Goal: Task Accomplishment & Management: Manage account settings

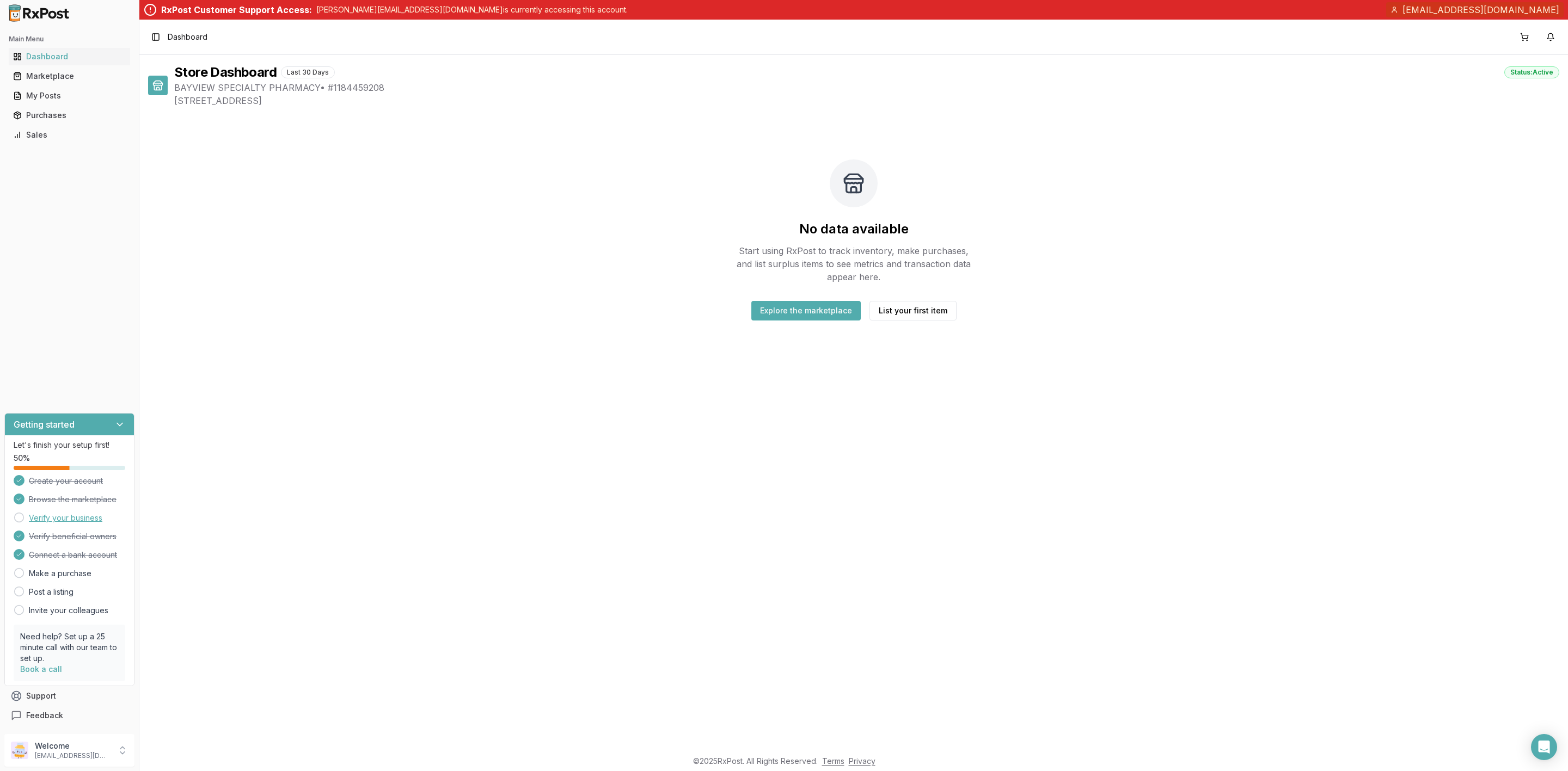
click at [79, 523] on link "Verify your business" at bounding box center [65, 518] width 74 height 11
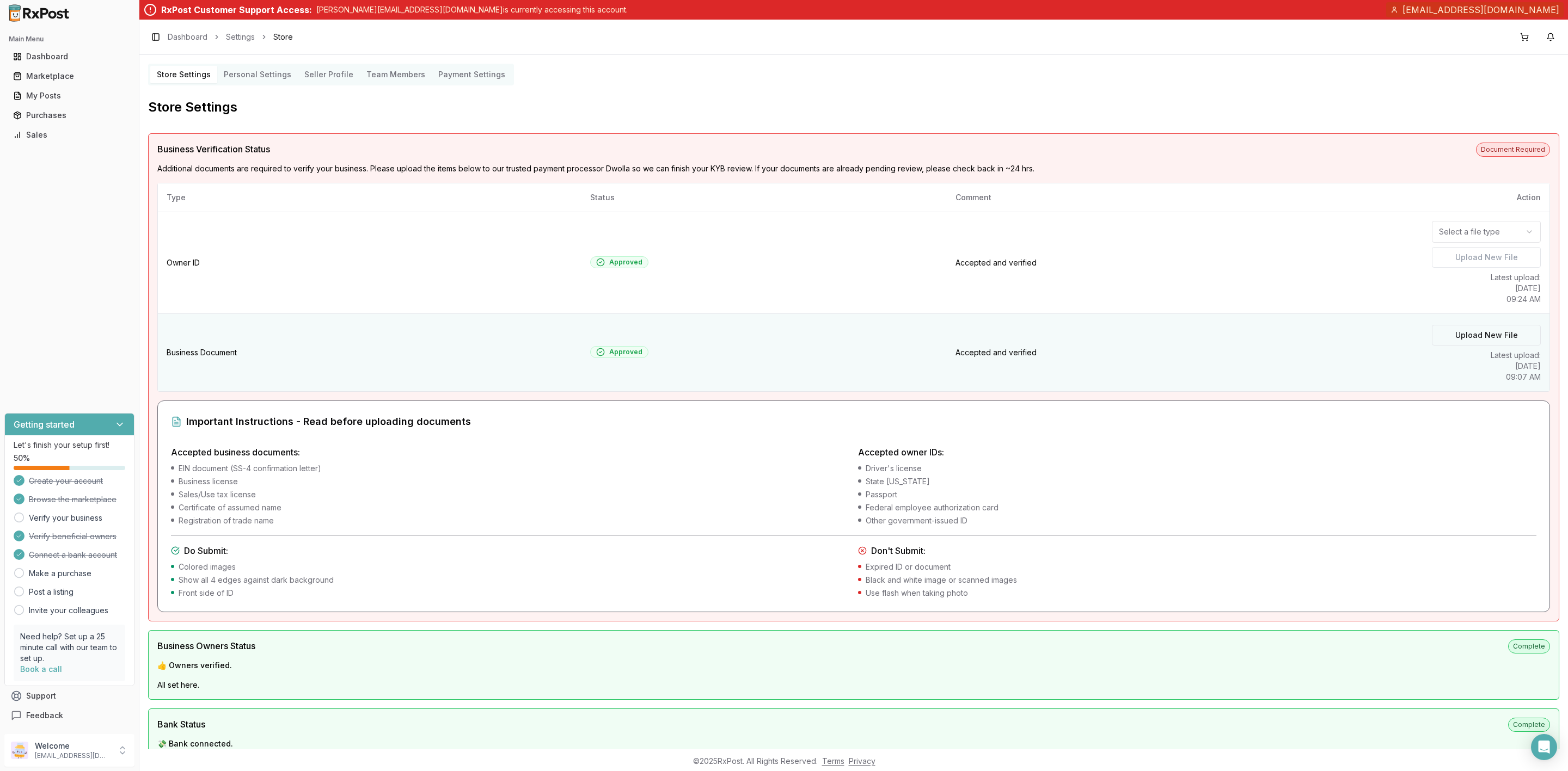
click at [1491, 343] on label "Upload New File" at bounding box center [1486, 335] width 109 height 21
click at [0, 0] on input "Upload New File" at bounding box center [0, 0] width 0 height 0
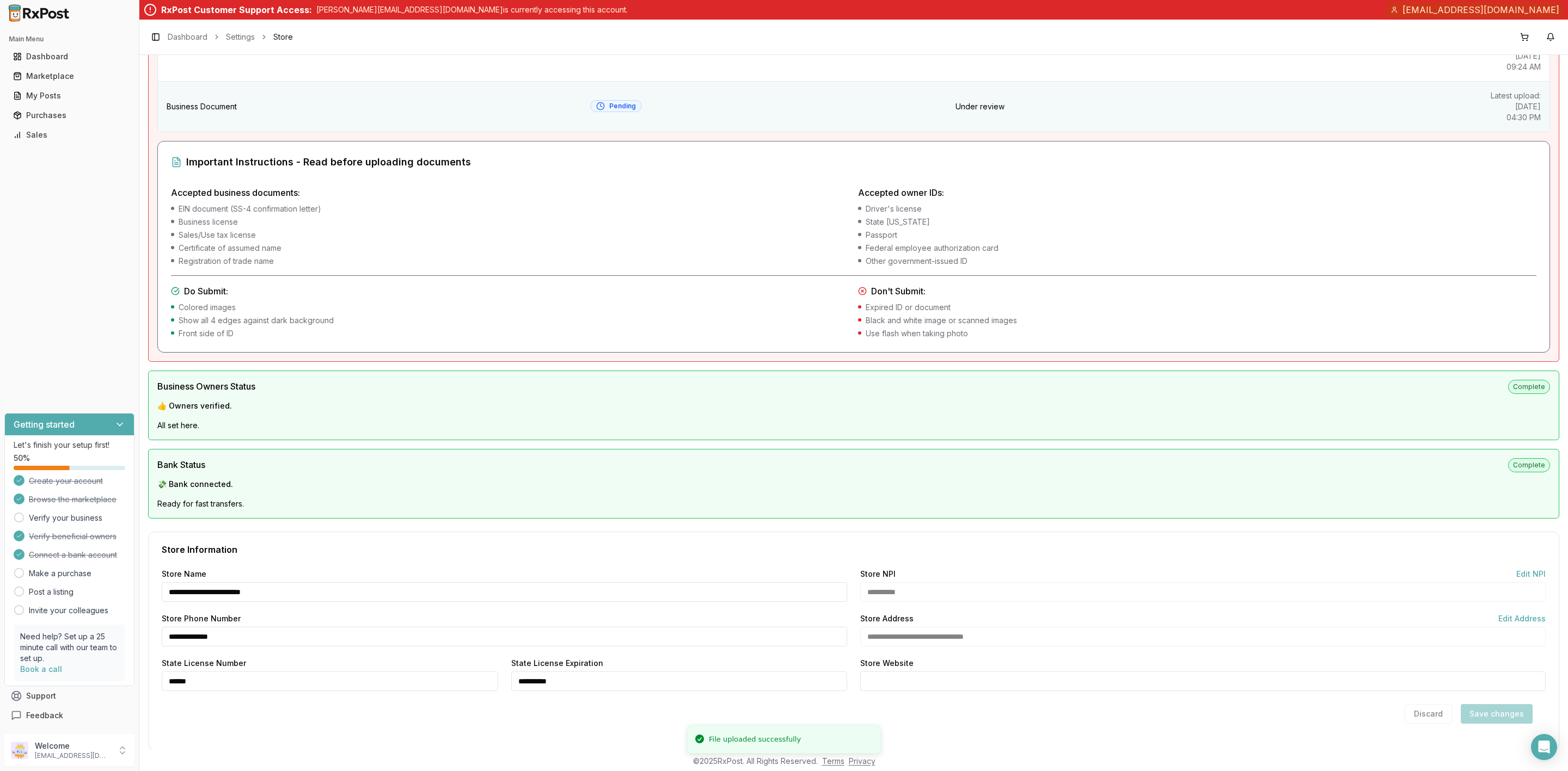
scroll to position [256, 0]
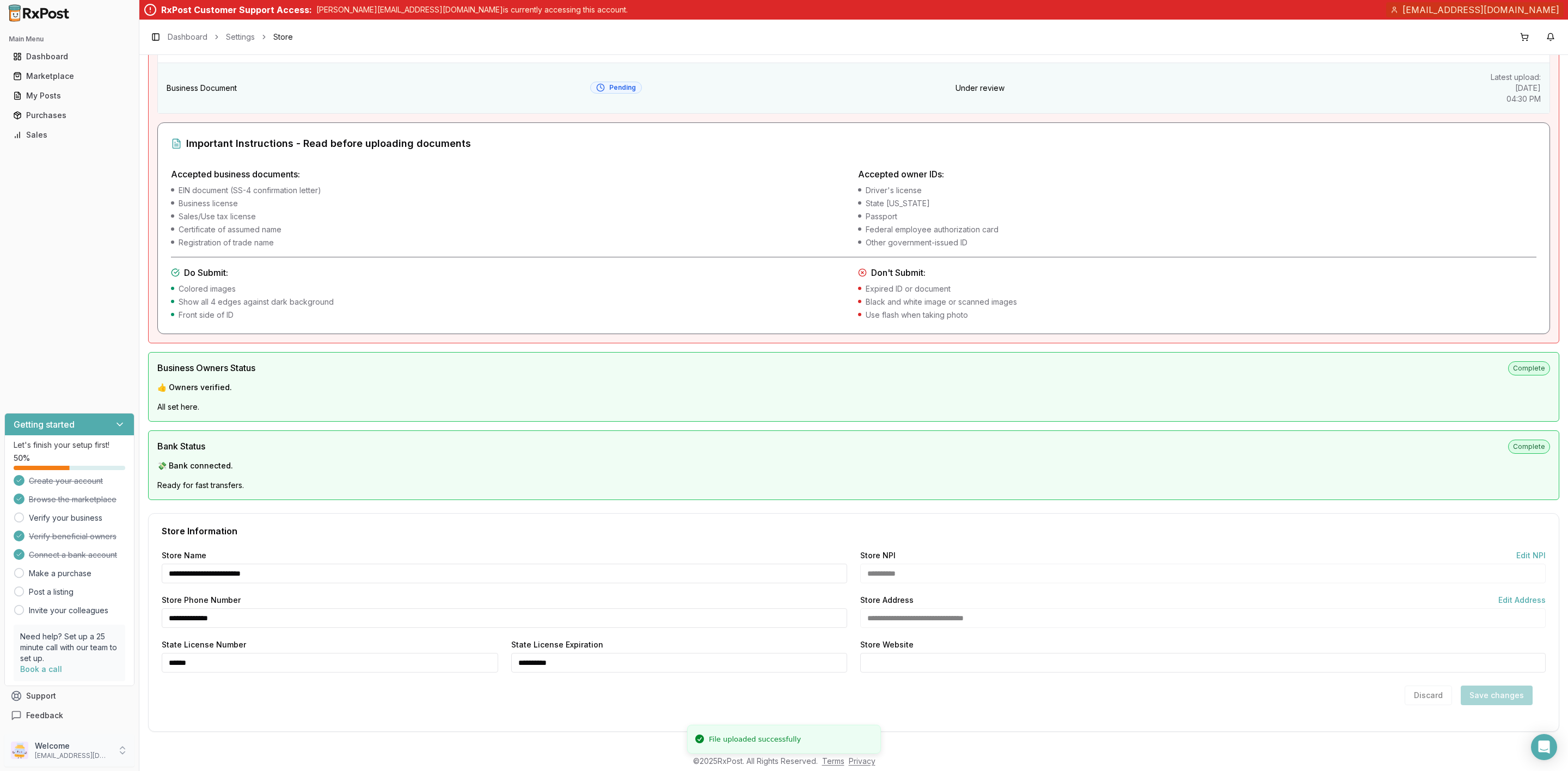
click at [75, 747] on p "Welcome" at bounding box center [72, 746] width 75 height 11
click at [175, 755] on span "Sign Out" at bounding box center [198, 753] width 103 height 11
